Goal: Task Accomplishment & Management: Manage account settings

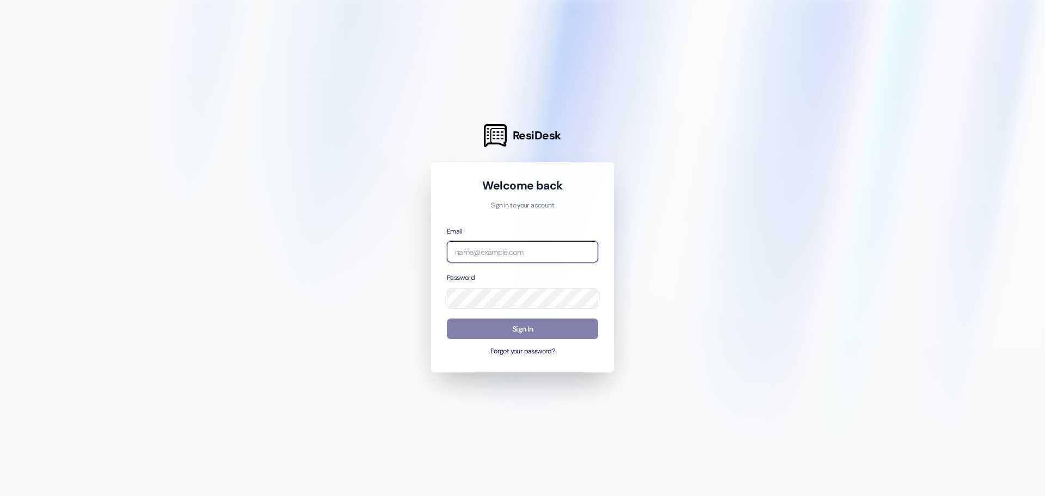
click at [504, 254] on input "email" at bounding box center [522, 251] width 151 height 21
type input "[EMAIL_ADDRESS][DOMAIN_NAME]"
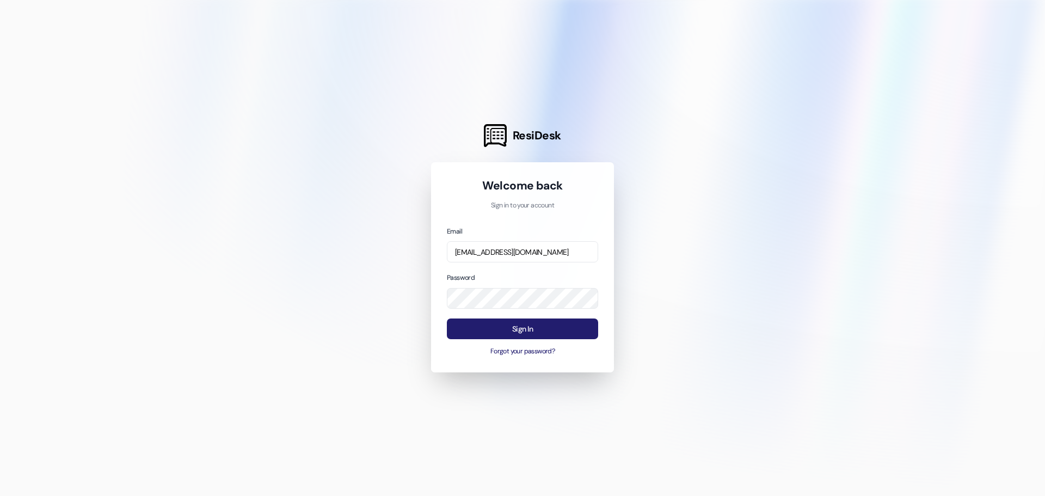
click at [511, 334] on button "Sign In" at bounding box center [522, 328] width 151 height 21
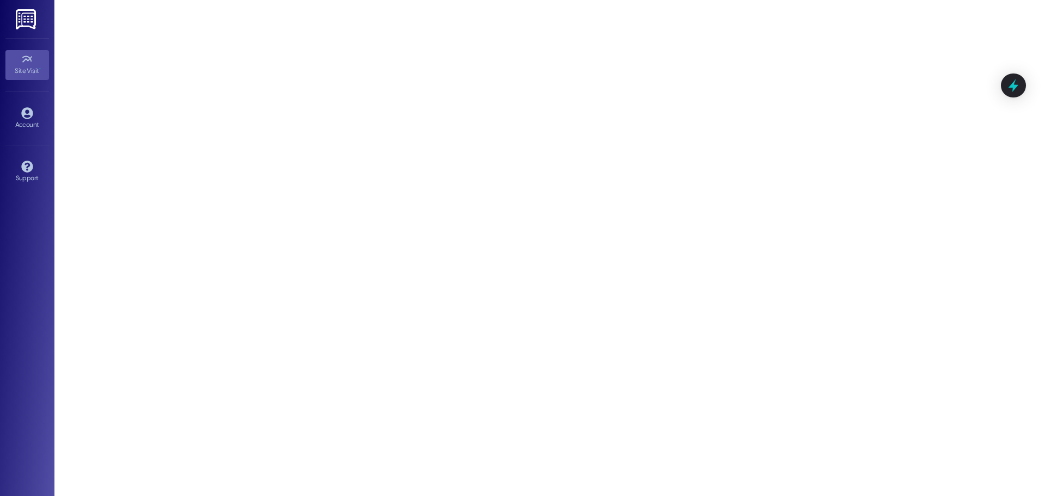
click at [35, 66] on div "Site Visit •" at bounding box center [27, 70] width 54 height 11
